Goal: Task Accomplishment & Management: Manage account settings

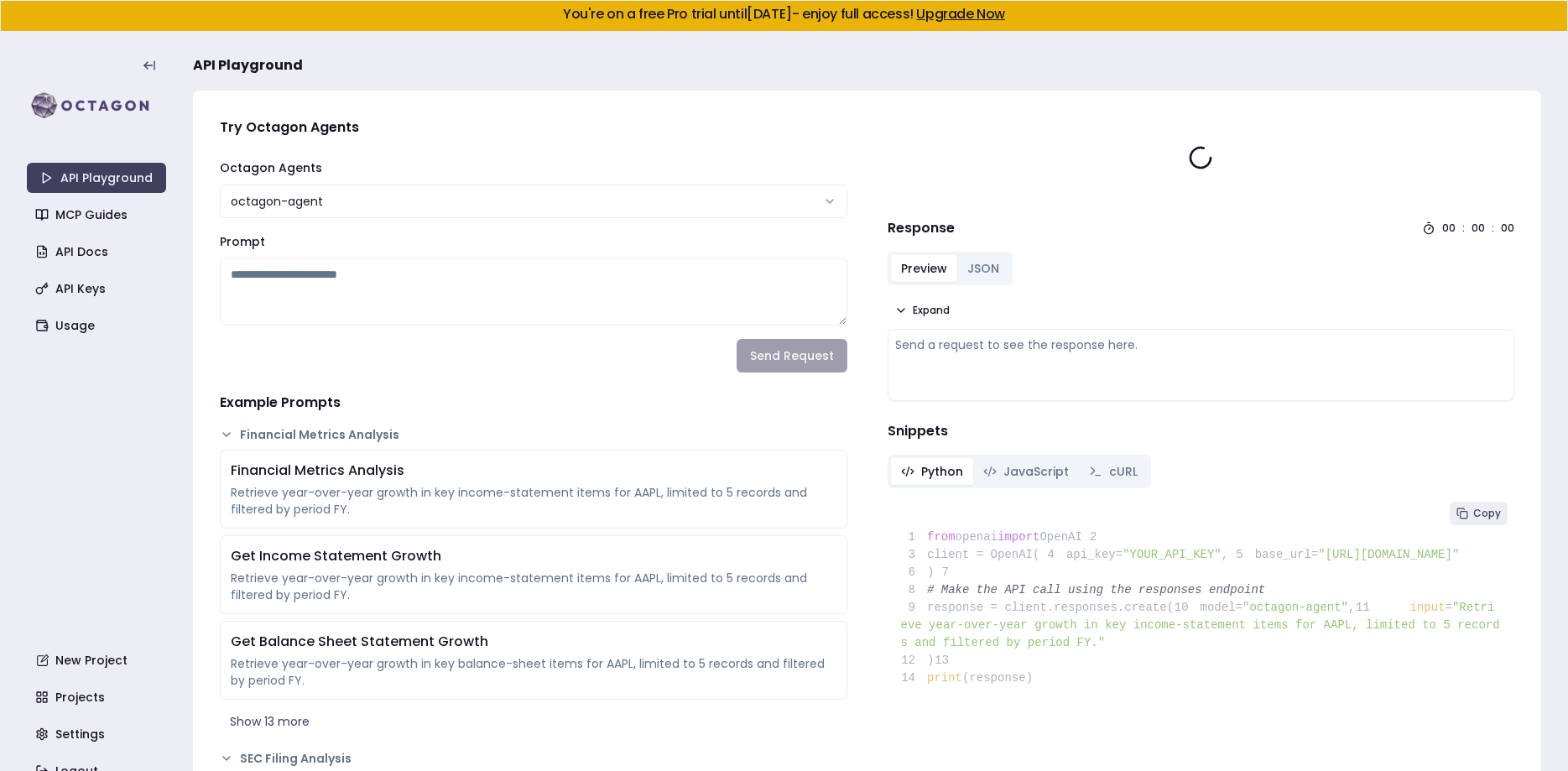
type textarea "**********"
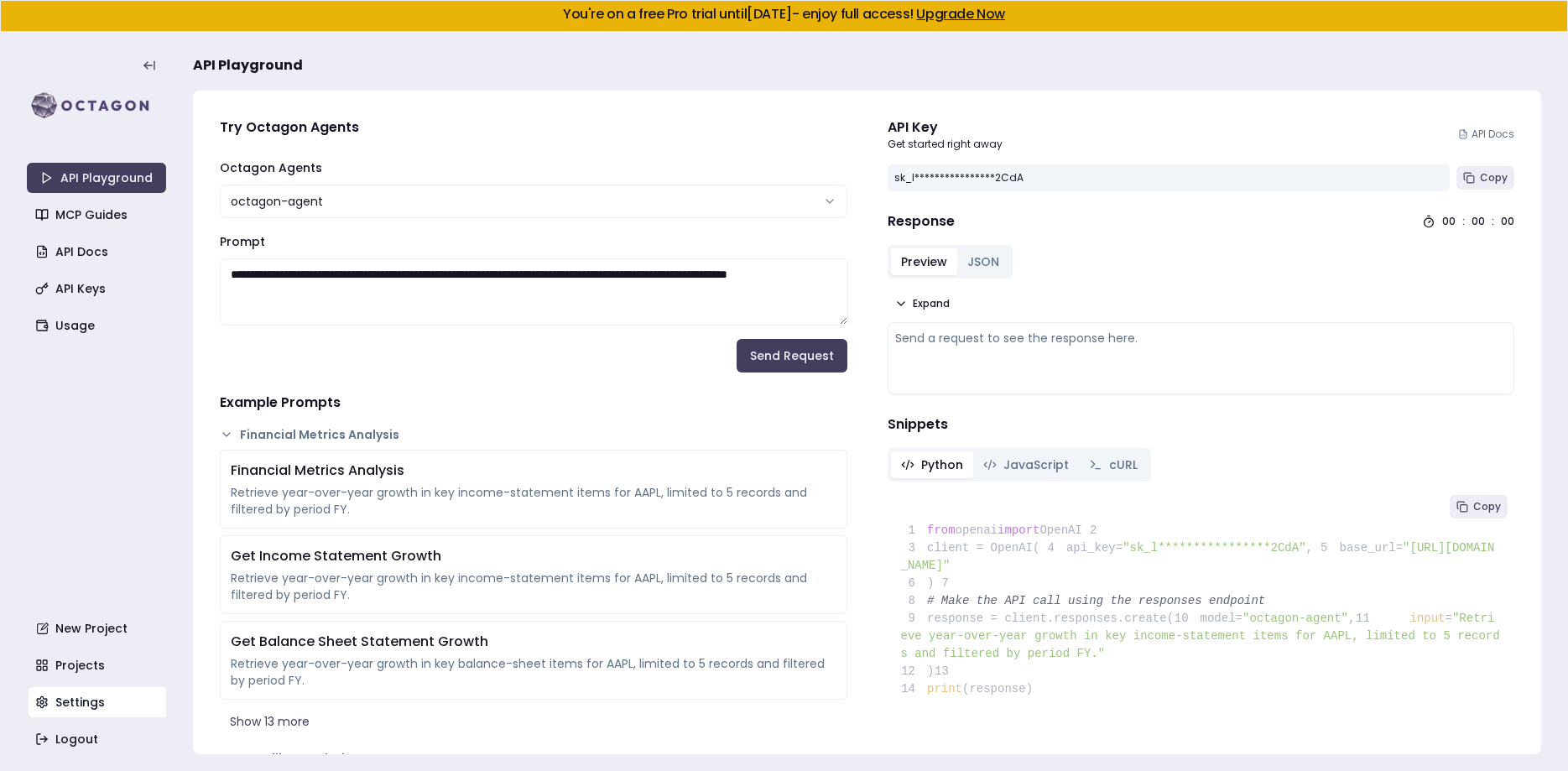
click at [82, 707] on link "Settings" at bounding box center [99, 702] width 139 height 30
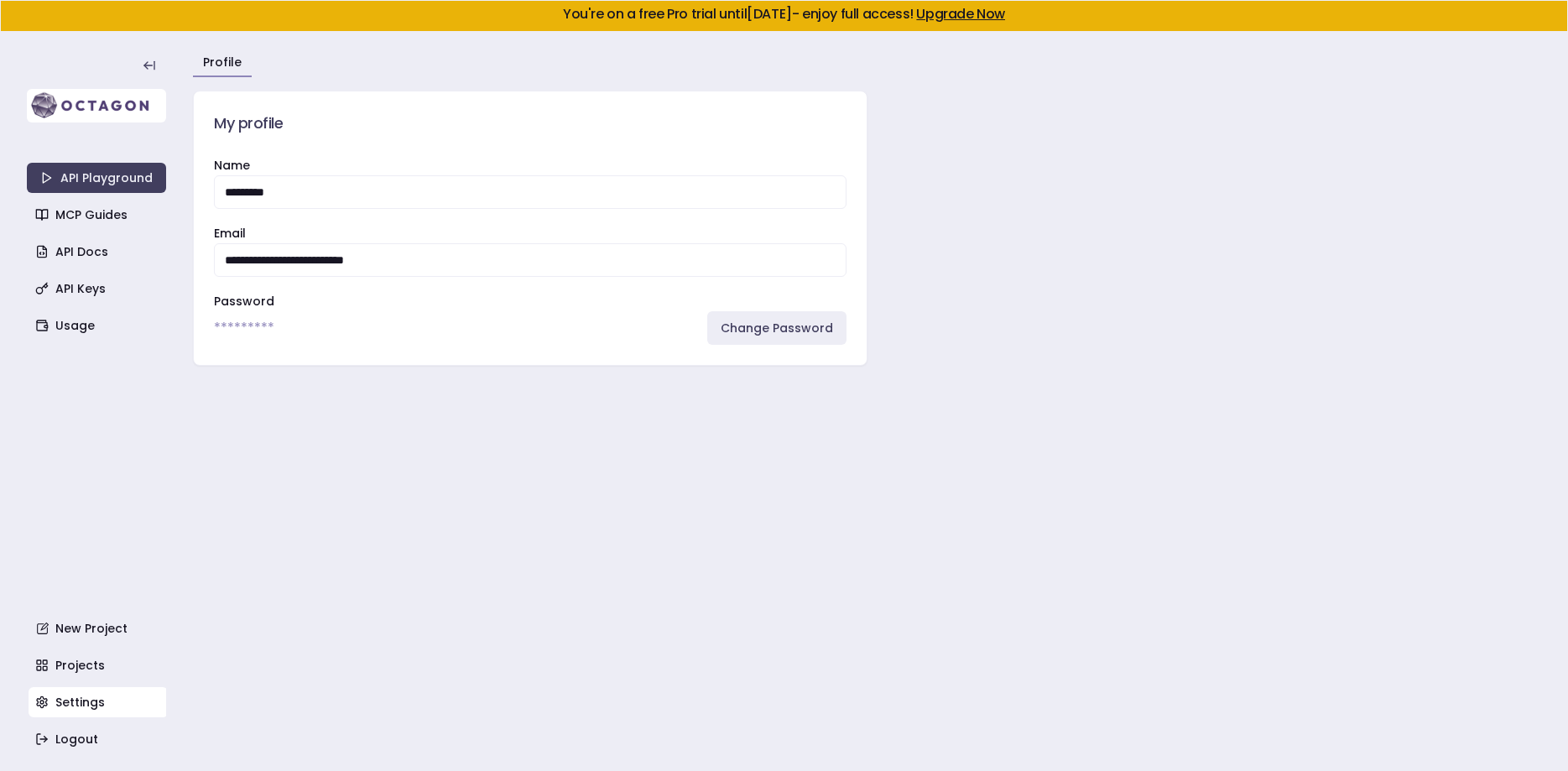
click at [119, 105] on img at bounding box center [97, 106] width 139 height 34
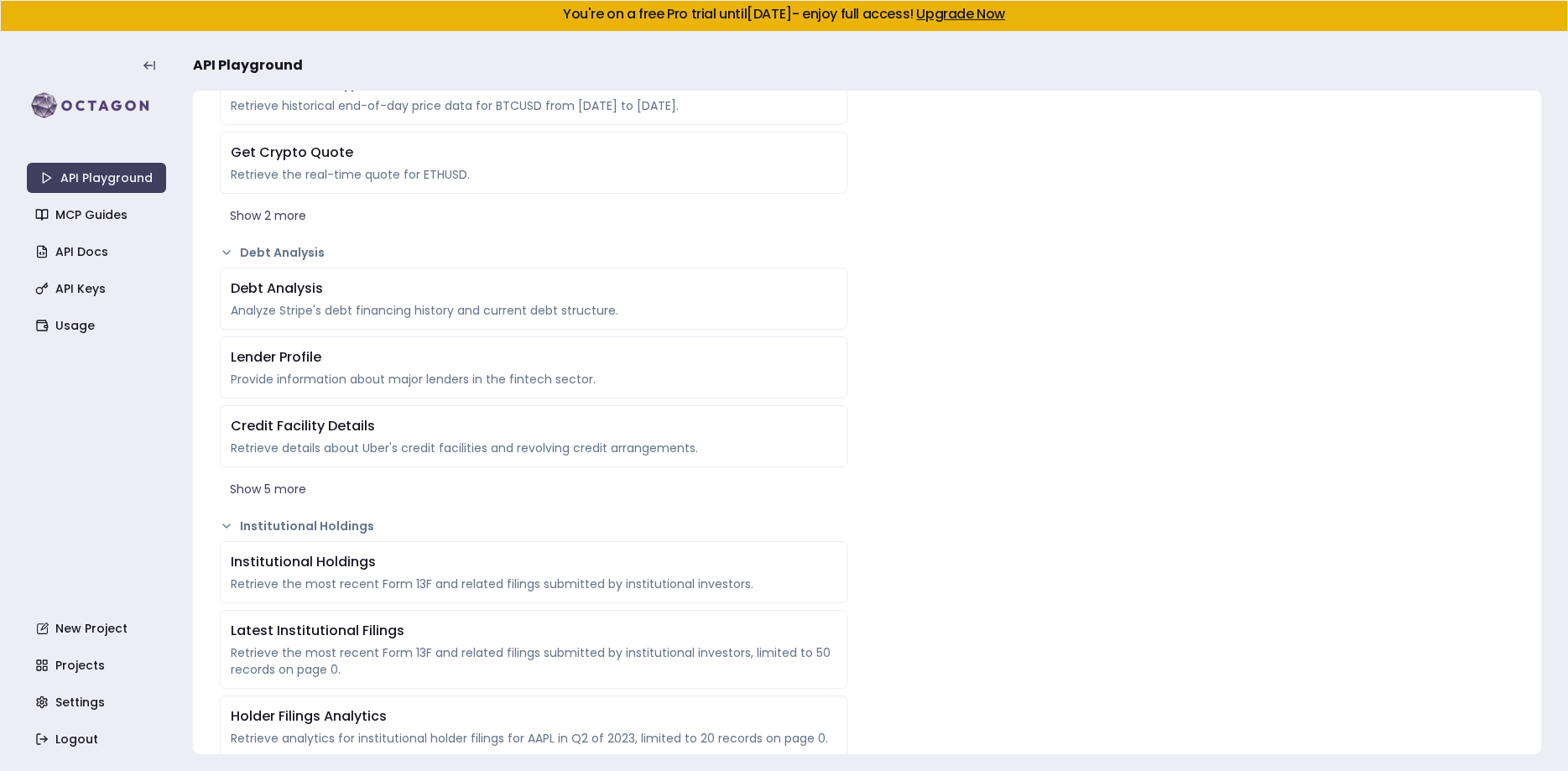
scroll to position [3036, 0]
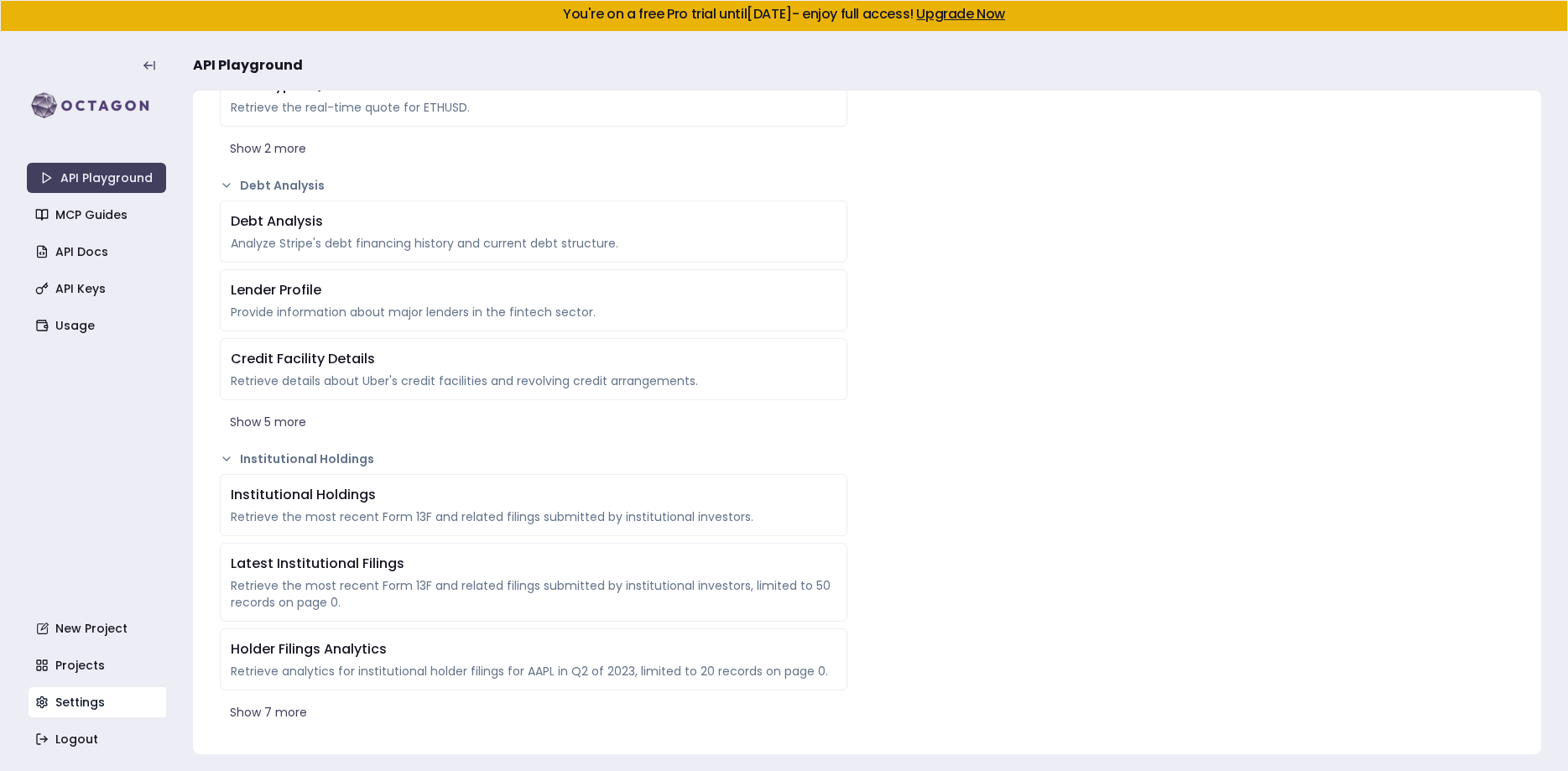
click at [64, 703] on link "Settings" at bounding box center [99, 702] width 139 height 30
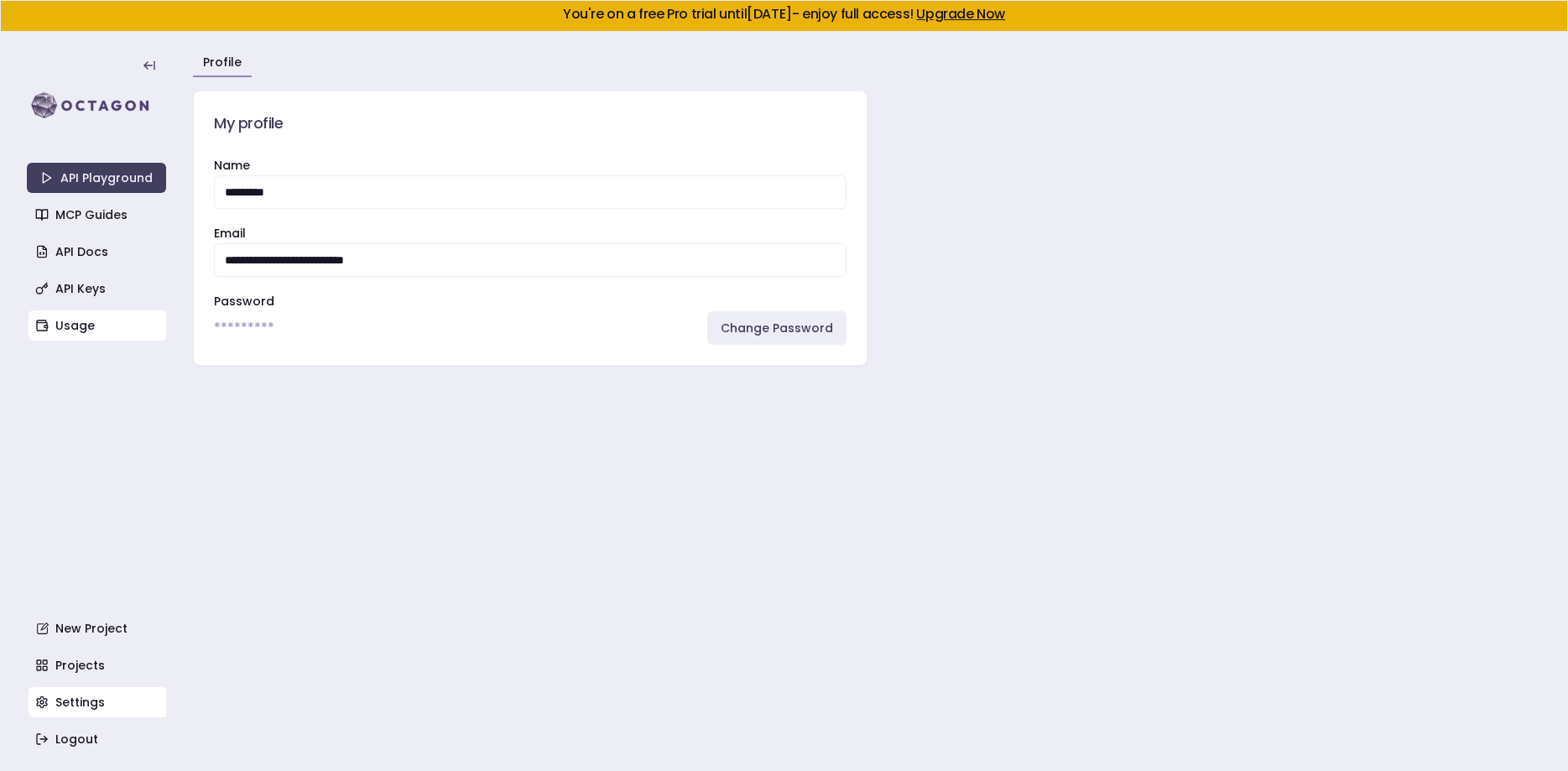
click at [78, 317] on link "Usage" at bounding box center [99, 326] width 139 height 30
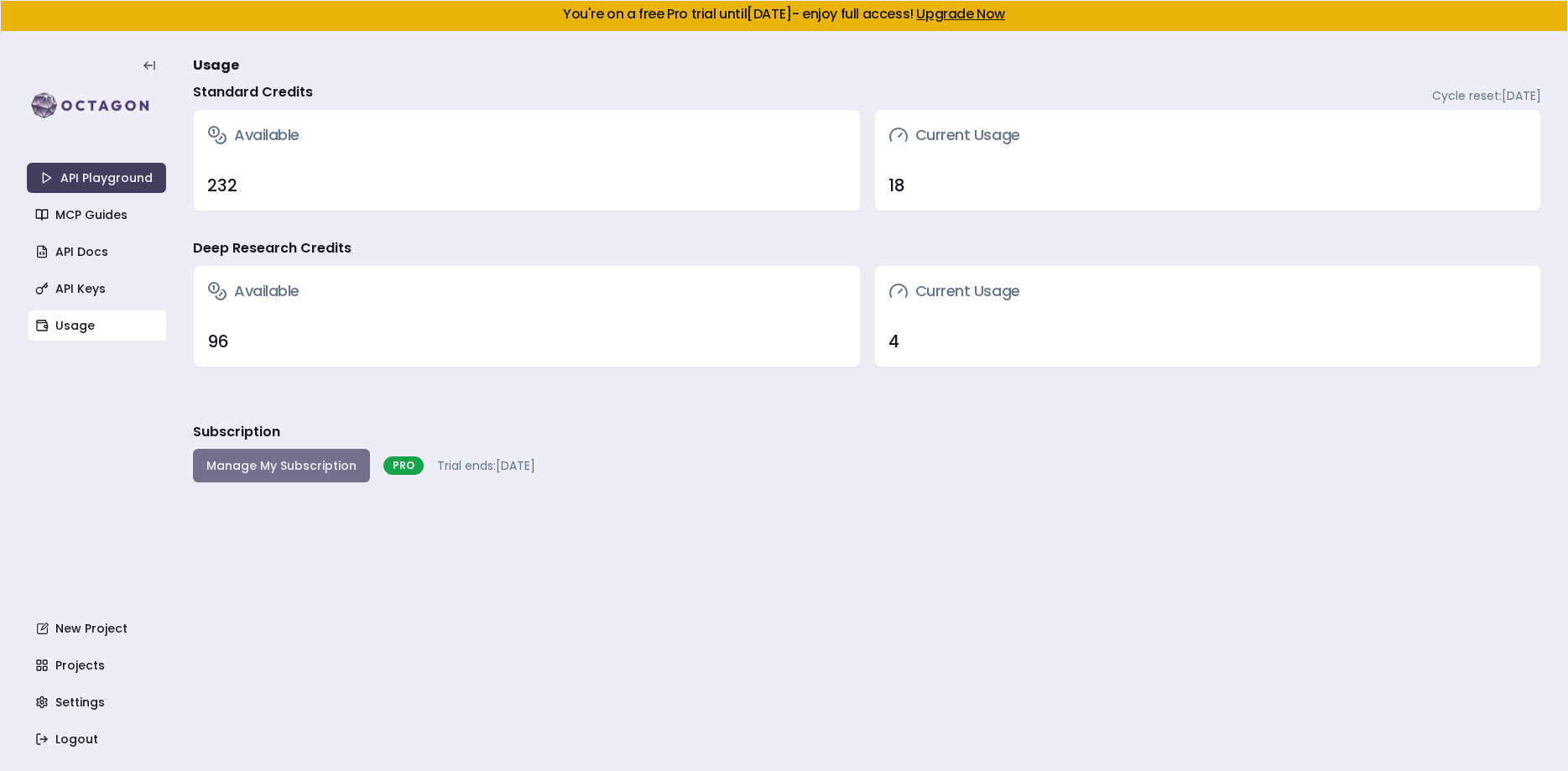
click at [301, 465] on button "Manage My Subscription" at bounding box center [282, 466] width 177 height 34
